Goal: Task Accomplishment & Management: Manage account settings

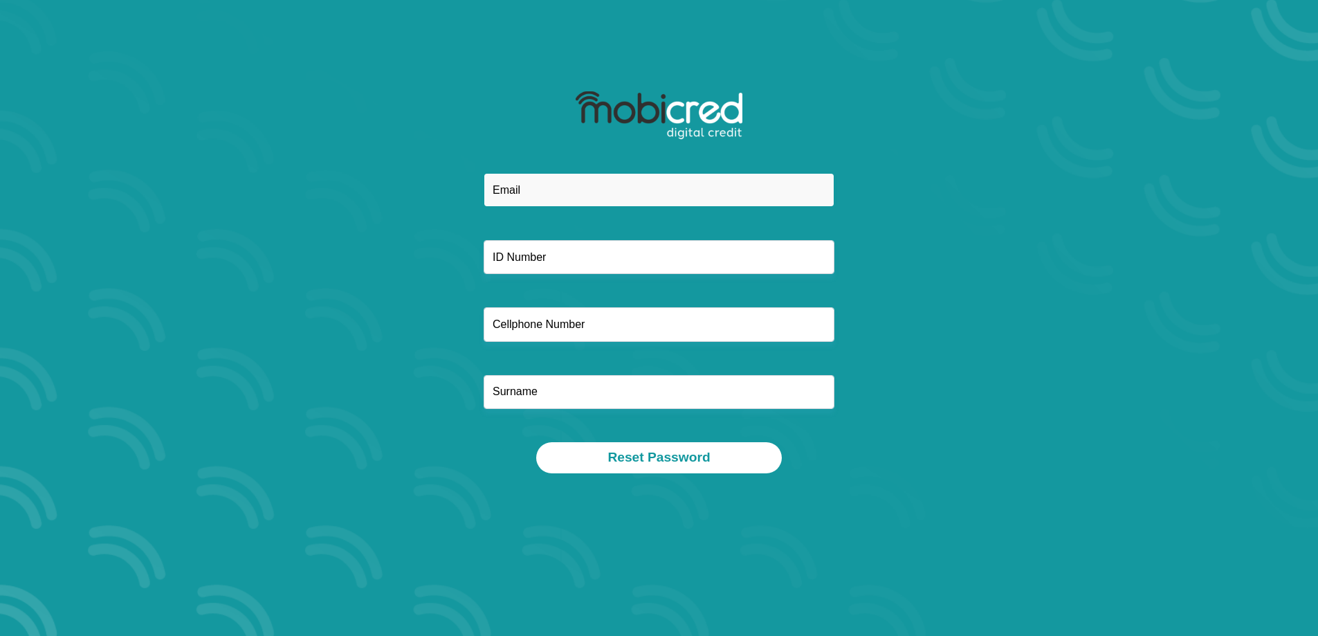
click at [697, 183] on input "email" at bounding box center [659, 190] width 351 height 34
type input "[EMAIL_ADDRESS][DOMAIN_NAME]"
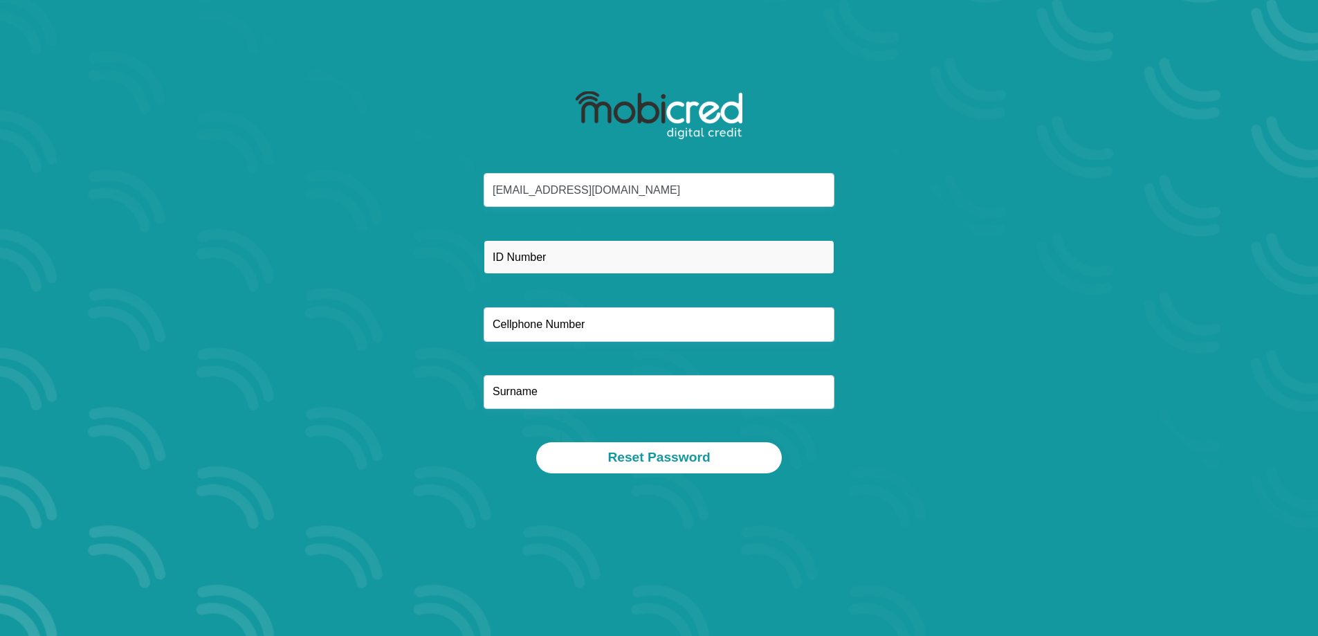
click at [538, 258] on input "text" at bounding box center [659, 257] width 351 height 34
type input "9807060041083"
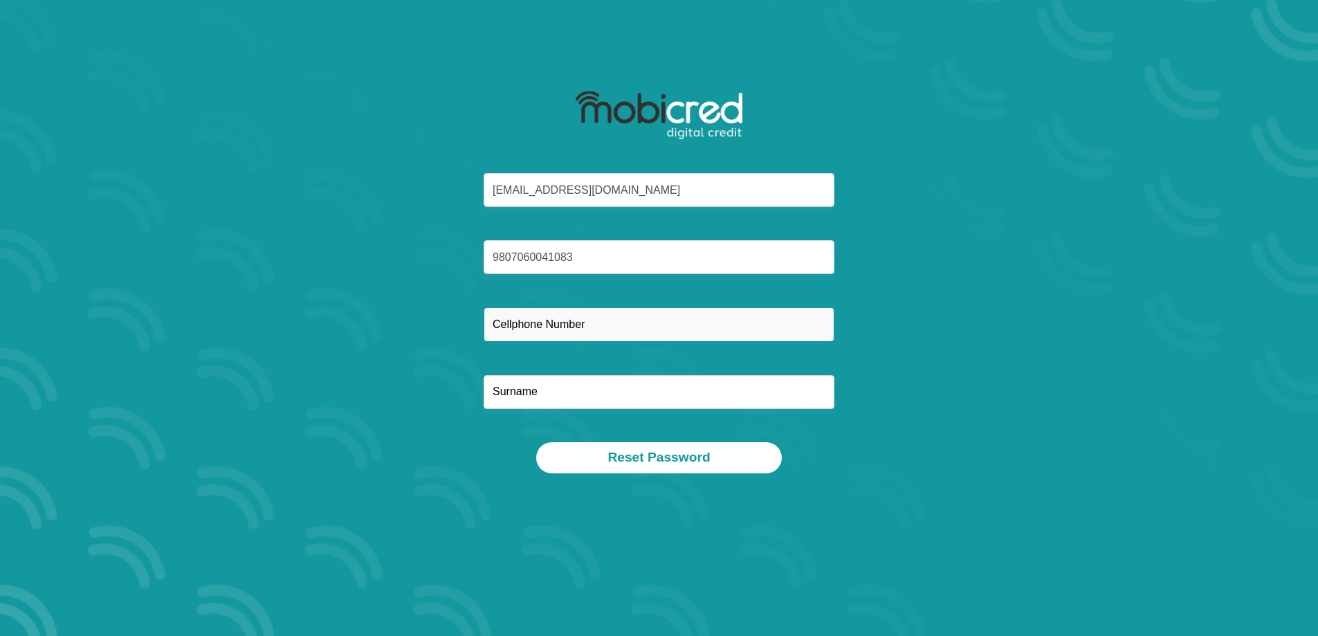
click at [525, 327] on input "text" at bounding box center [659, 324] width 351 height 34
type input "0602755845"
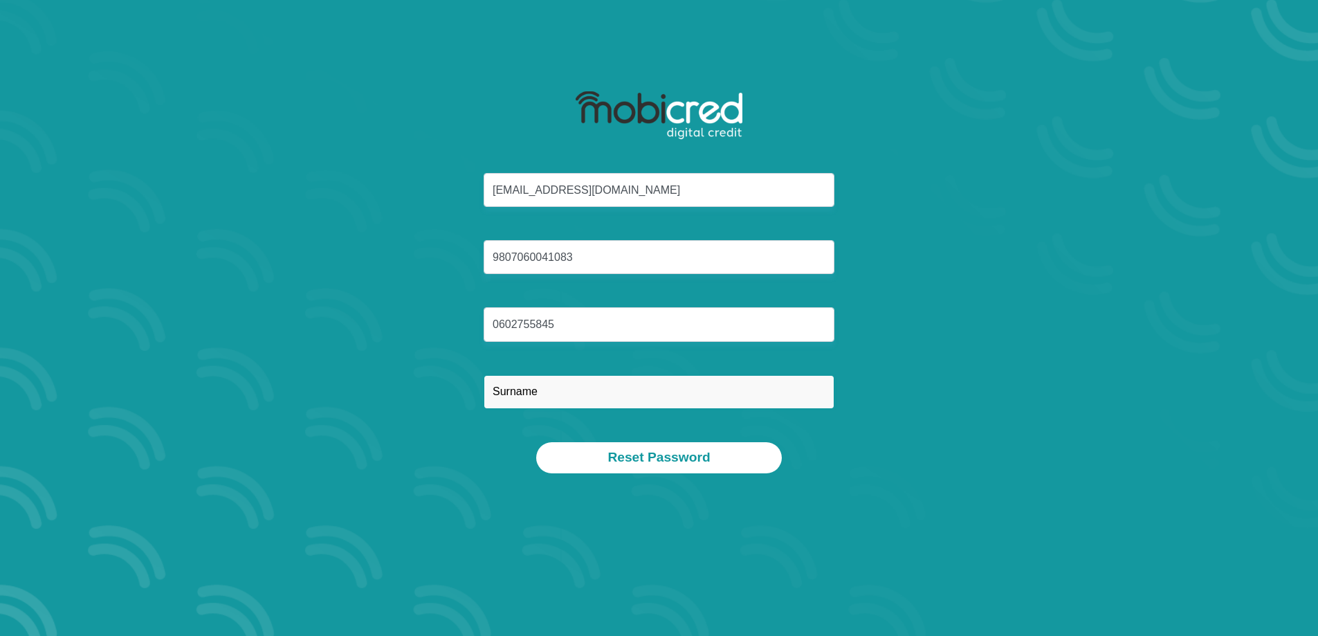
click at [565, 393] on input "text" at bounding box center [659, 392] width 351 height 34
click at [500, 392] on input "agenbacht" at bounding box center [659, 392] width 351 height 34
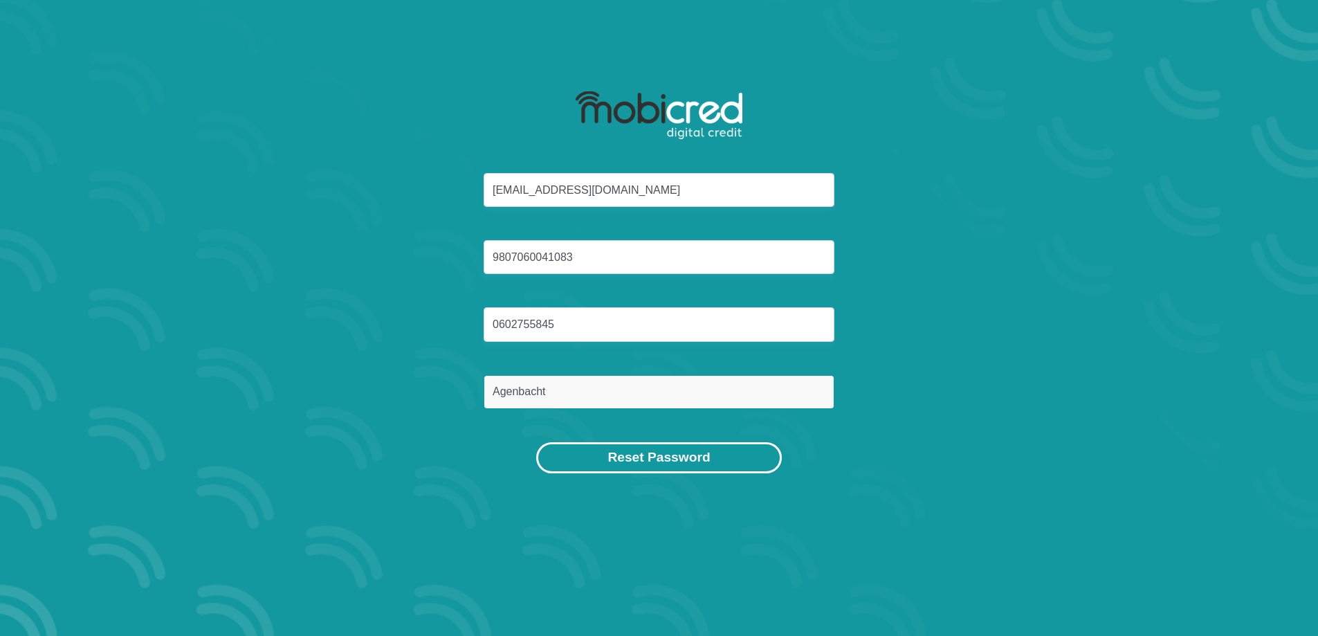
type input "Agenbacht"
click at [686, 461] on button "Reset Password" at bounding box center [658, 457] width 245 height 31
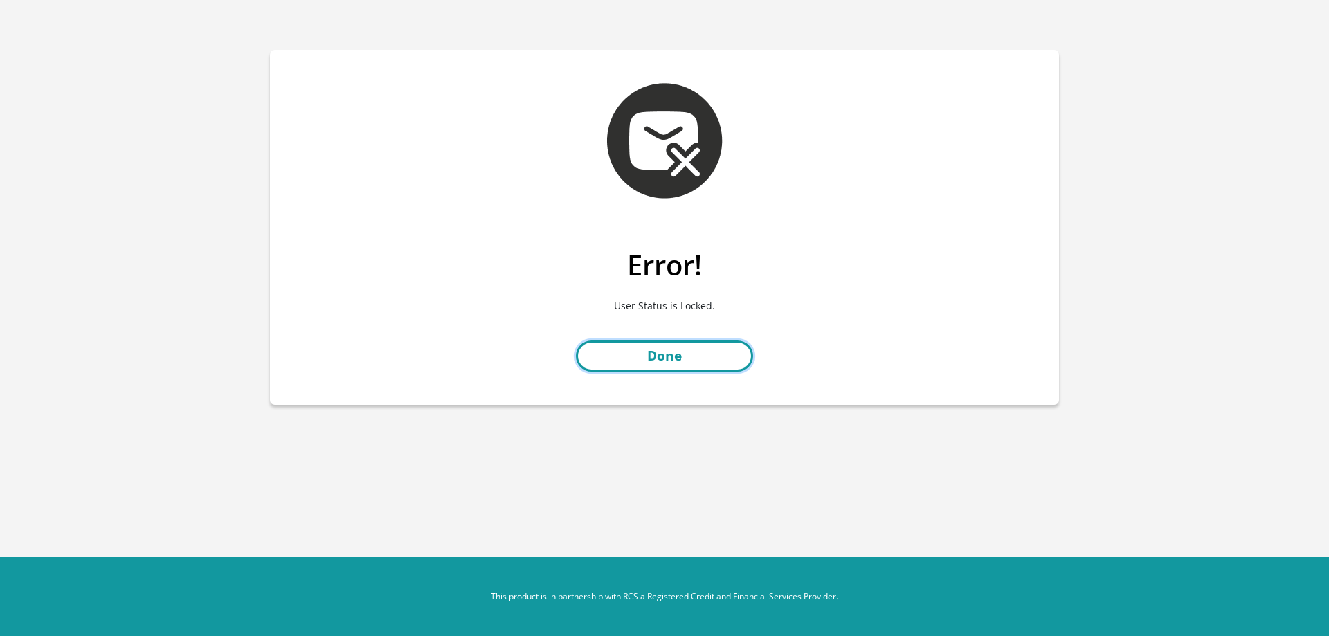
click at [687, 341] on link "Done" at bounding box center [664, 355] width 177 height 31
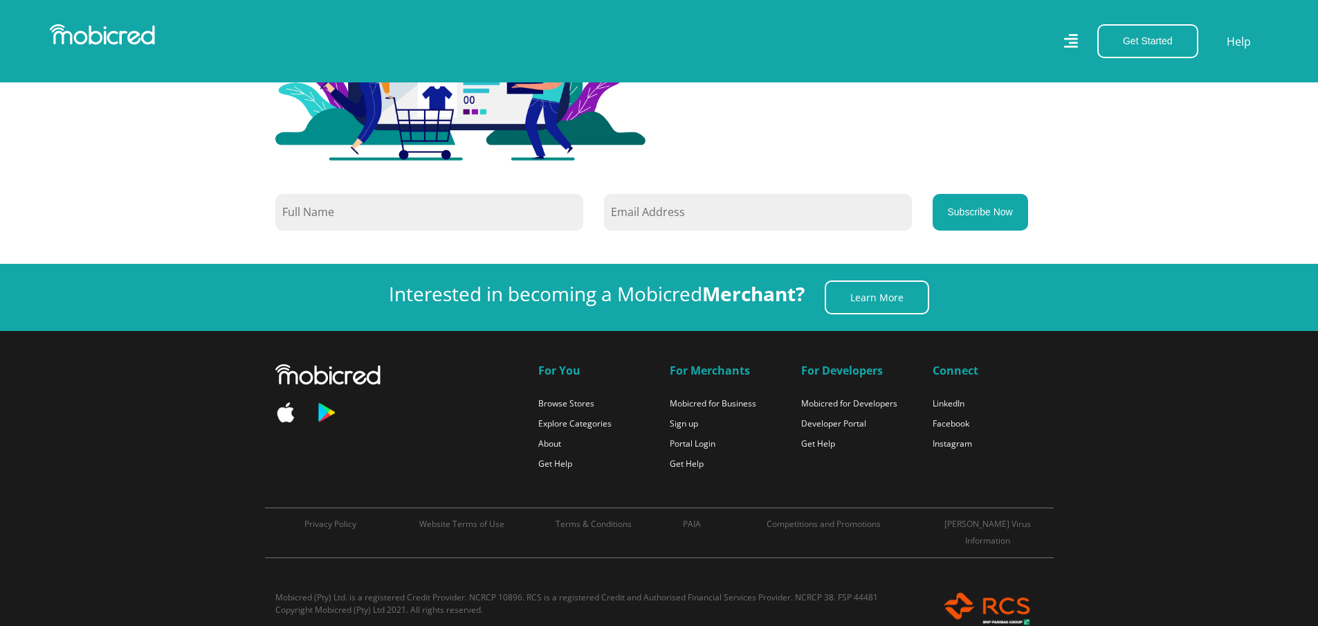
scroll to position [0, 2564]
click at [686, 457] on link "Get Help" at bounding box center [687, 463] width 34 height 12
